Goal: Communication & Community: Answer question/provide support

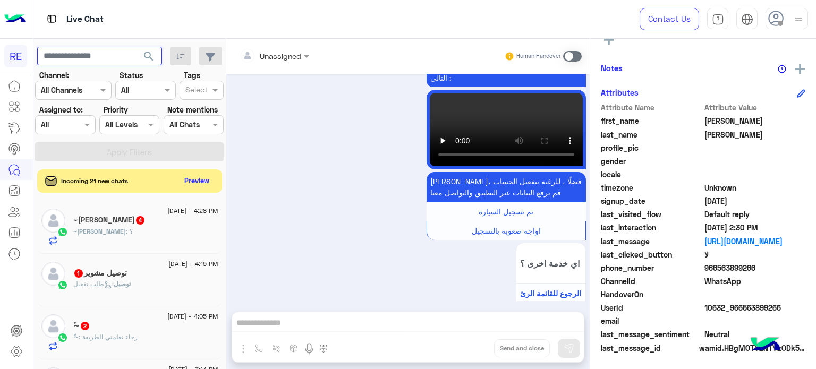
click at [103, 58] on input "text" at bounding box center [99, 56] width 125 height 19
click at [136, 47] on button "search" at bounding box center [149, 58] width 26 height 23
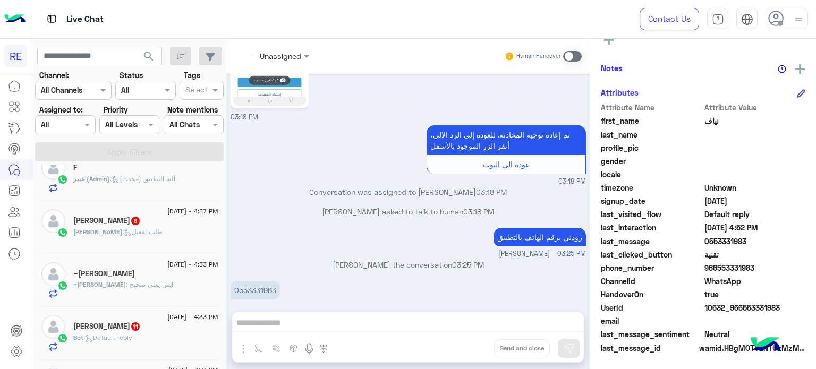
scroll to position [735, 0]
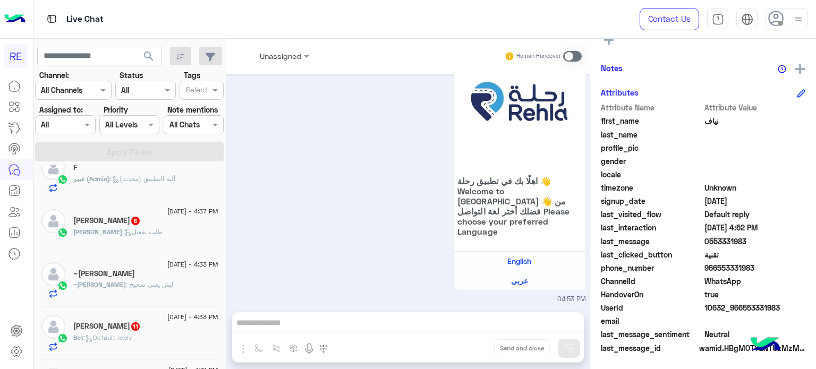
click at [134, 275] on div "~[PERSON_NAME]" at bounding box center [145, 274] width 145 height 11
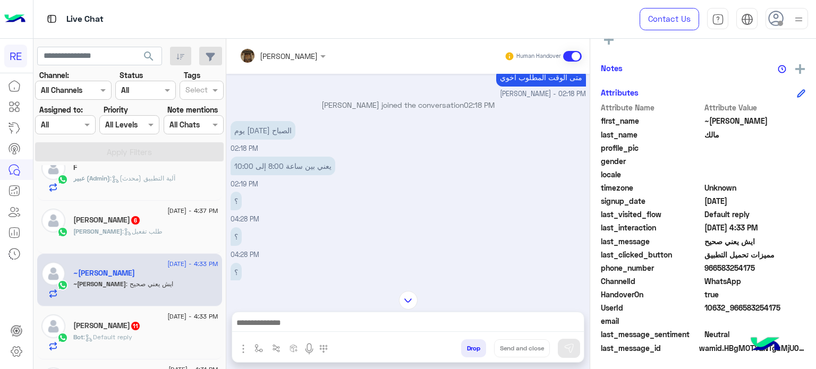
scroll to position [162, 0]
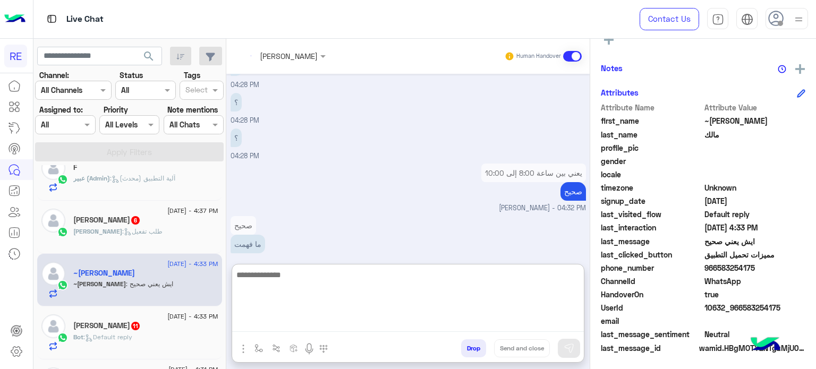
click at [460, 327] on textarea at bounding box center [408, 300] width 352 height 64
type textarea "*"
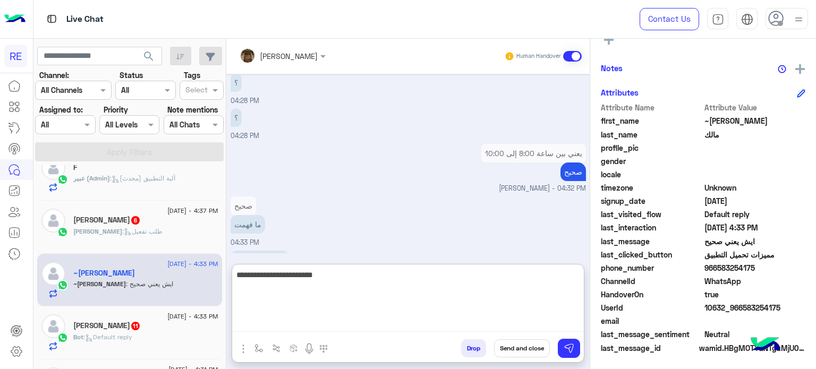
scroll to position [851, 0]
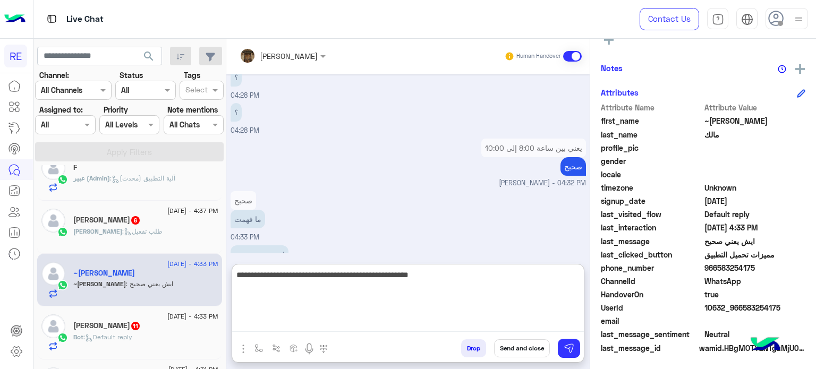
type textarea "**********"
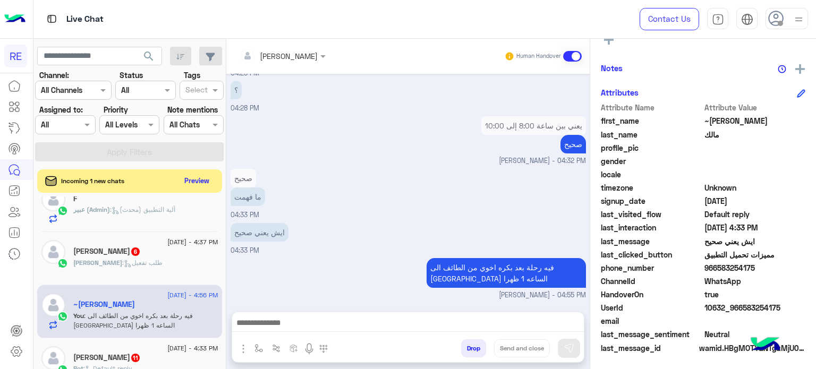
scroll to position [848, 0]
